Goal: Transaction & Acquisition: Purchase product/service

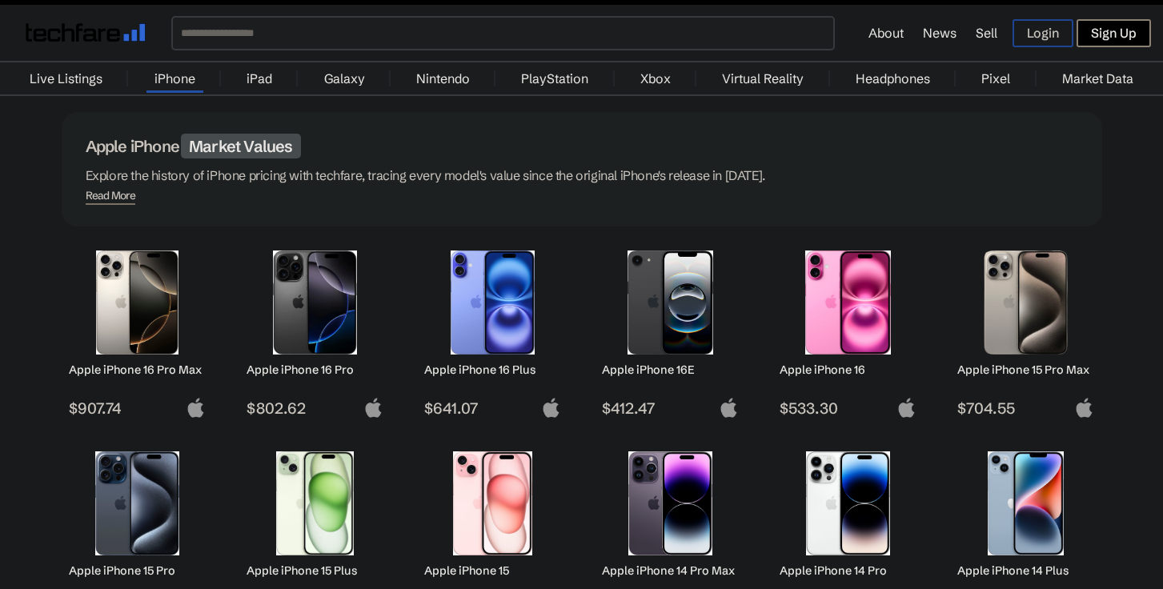
scroll to position [101, 0]
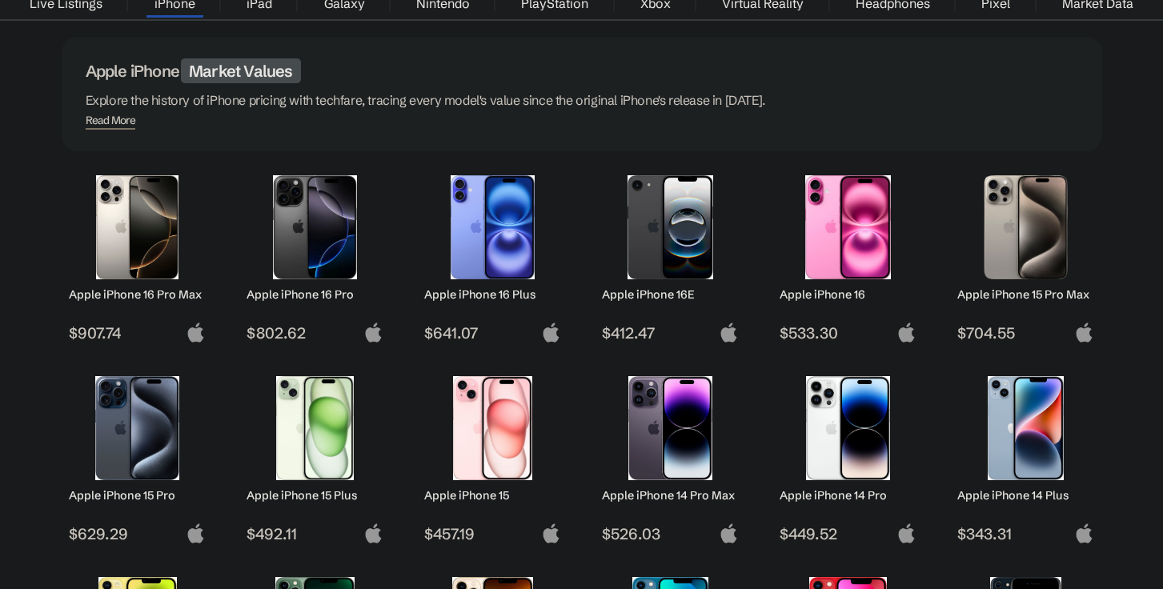
click at [300, 246] on img at bounding box center [314, 227] width 113 height 104
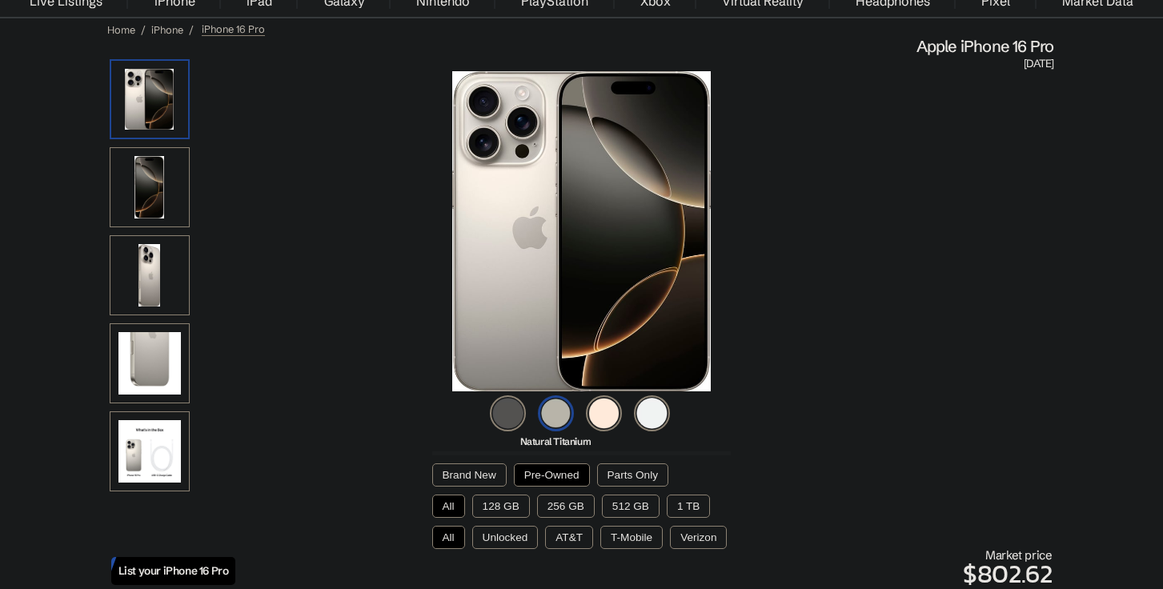
scroll to position [109, 0]
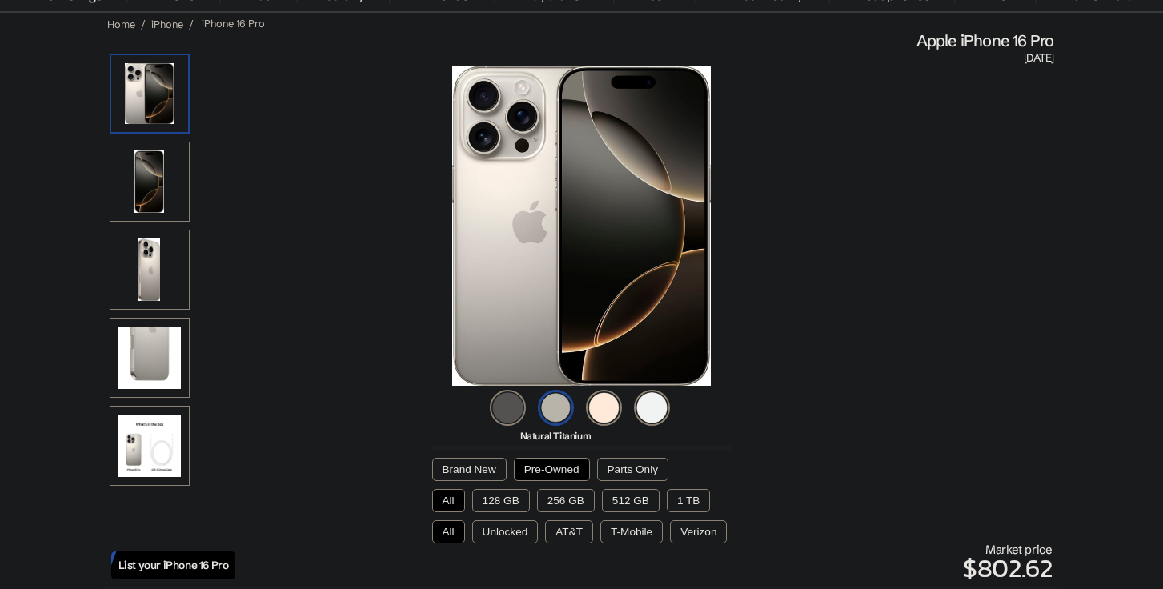
click at [516, 411] on img at bounding box center [508, 408] width 36 height 36
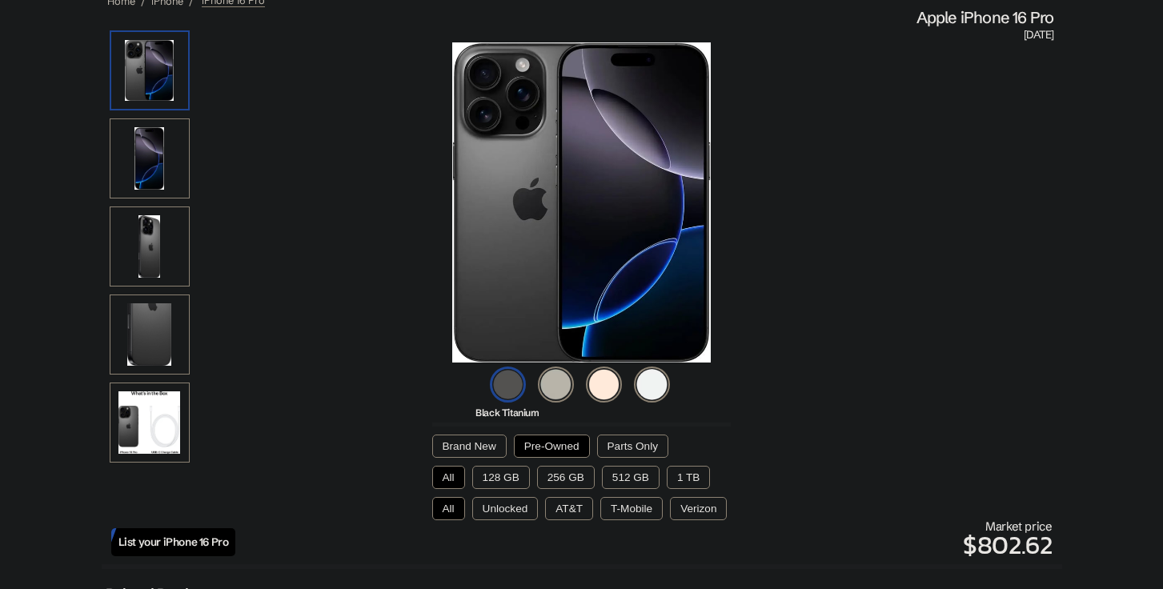
scroll to position [148, 0]
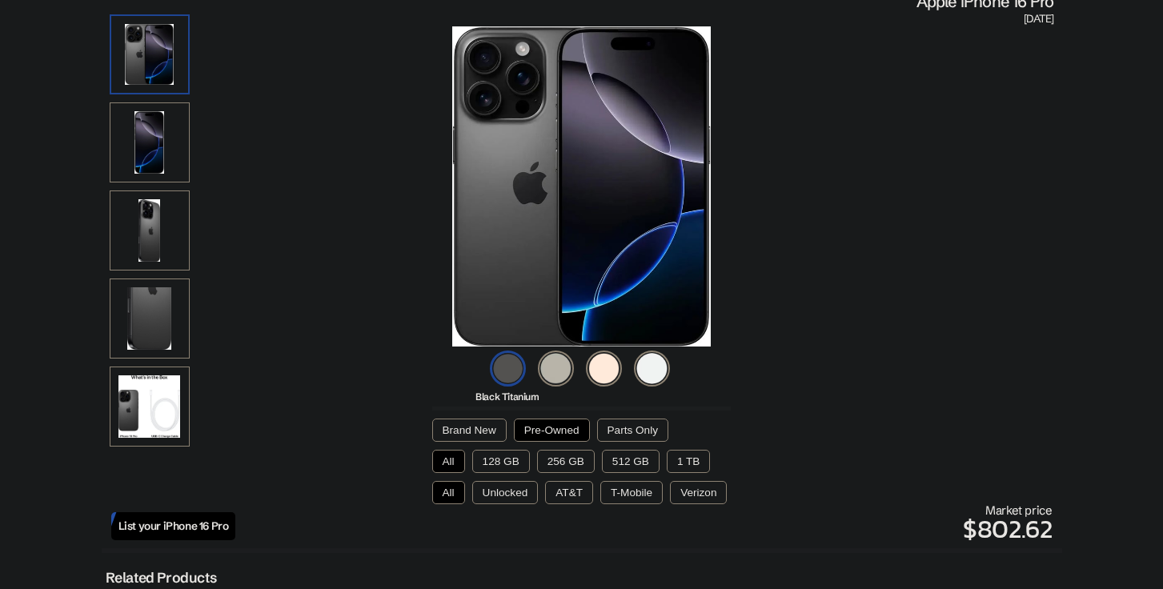
click at [549, 427] on button "Pre-Owned" at bounding box center [552, 430] width 76 height 23
click at [501, 457] on button "128 GB" at bounding box center [501, 461] width 58 height 23
click at [569, 493] on button "AT&T" at bounding box center [569, 492] width 48 height 23
click at [516, 492] on button "Unlocked" at bounding box center [505, 492] width 66 height 23
click at [563, 495] on button "AT&T" at bounding box center [569, 492] width 48 height 23
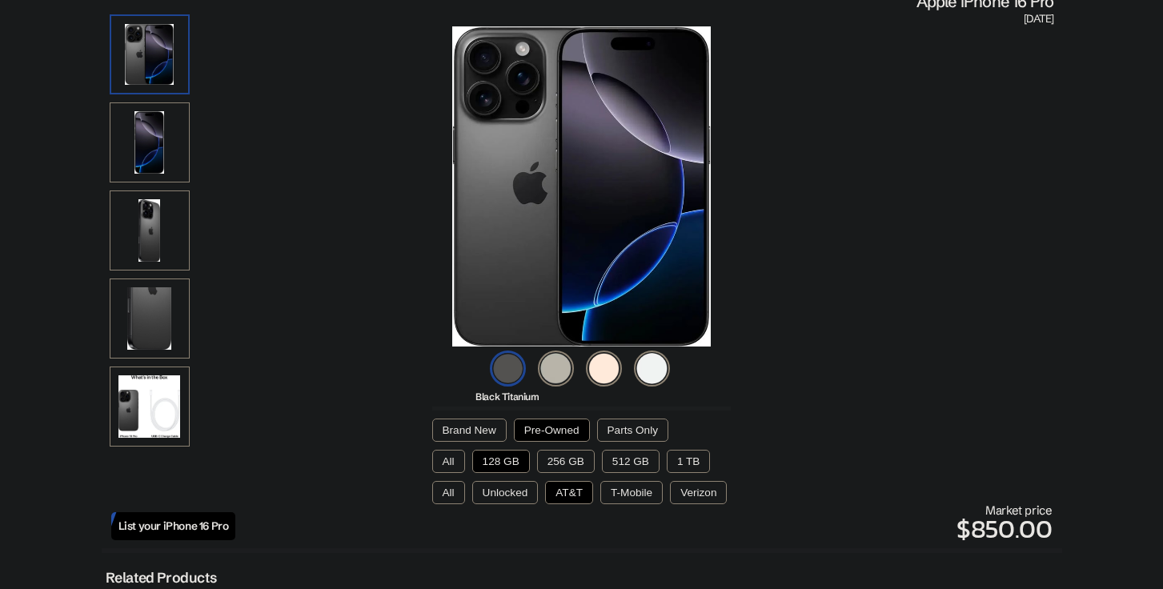
click at [624, 494] on button "T-Mobile" at bounding box center [631, 492] width 62 height 23
click at [694, 495] on button "Verizon" at bounding box center [698, 492] width 57 height 23
click at [510, 498] on button "Unlocked" at bounding box center [505, 492] width 66 height 23
click at [573, 492] on button "AT&T" at bounding box center [569, 492] width 48 height 23
